Goal: Find specific page/section: Find specific page/section

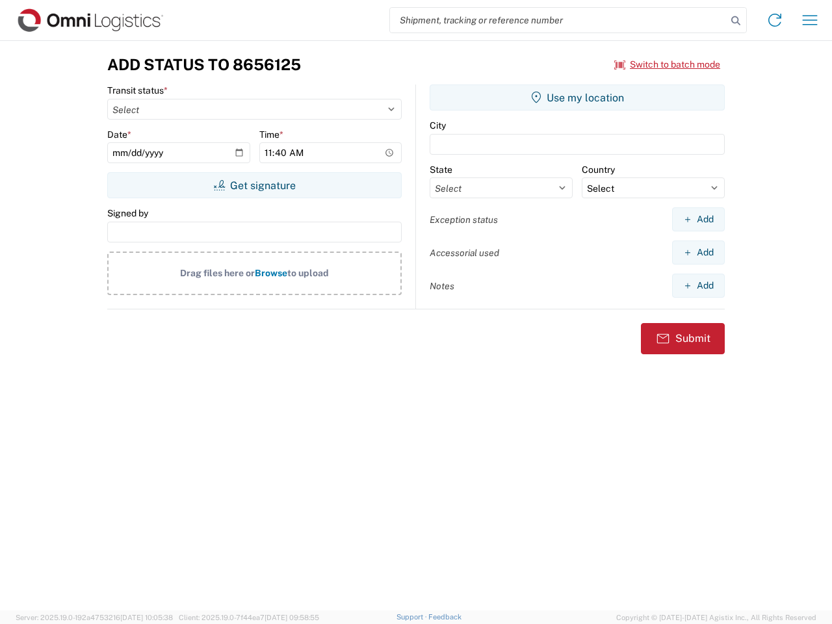
click at [559, 20] on input "search" at bounding box center [558, 20] width 337 height 25
click at [736, 21] on icon at bounding box center [736, 21] width 18 height 18
click at [775, 20] on icon at bounding box center [775, 20] width 21 height 21
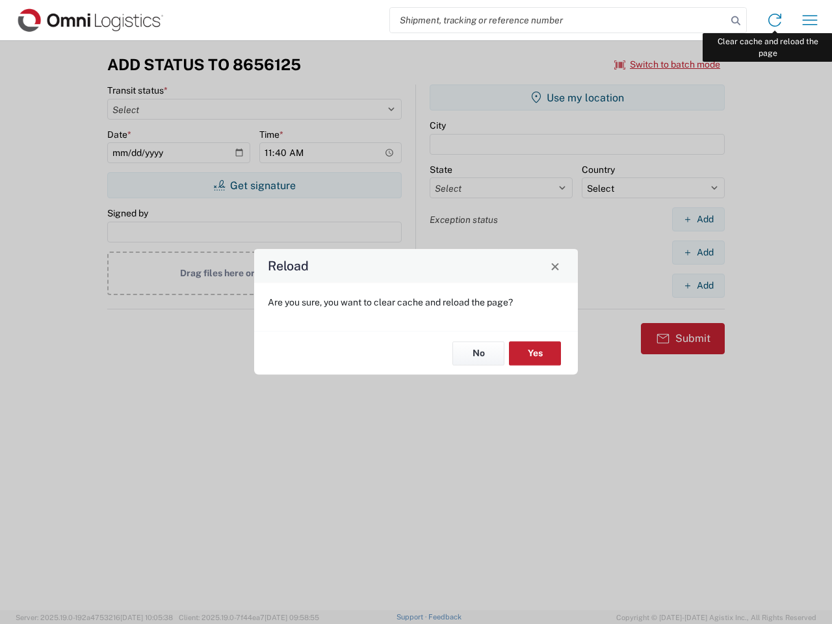
click at [810, 20] on div "Reload Are you sure, you want to clear cache and reload the page? No Yes" at bounding box center [416, 312] width 832 height 624
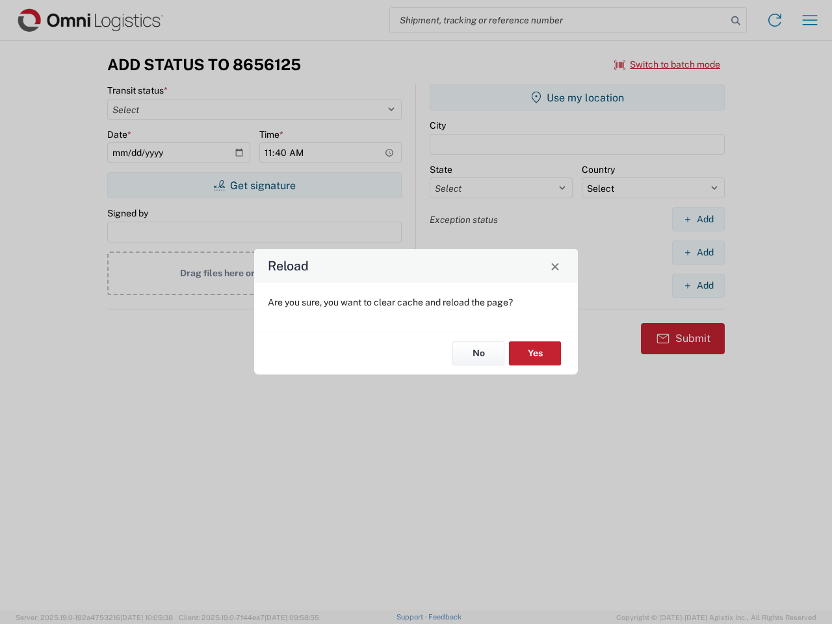
click at [668, 64] on div "Reload Are you sure, you want to clear cache and reload the page? No Yes" at bounding box center [416, 312] width 832 height 624
click at [254, 185] on div "Reload Are you sure, you want to clear cache and reload the page? No Yes" at bounding box center [416, 312] width 832 height 624
click at [577, 98] on div "Reload Are you sure, you want to clear cache and reload the page? No Yes" at bounding box center [416, 312] width 832 height 624
click at [698, 219] on div "Reload Are you sure, you want to clear cache and reload the page? No Yes" at bounding box center [416, 312] width 832 height 624
click at [698, 252] on div "Reload Are you sure, you want to clear cache and reload the page? No Yes" at bounding box center [416, 312] width 832 height 624
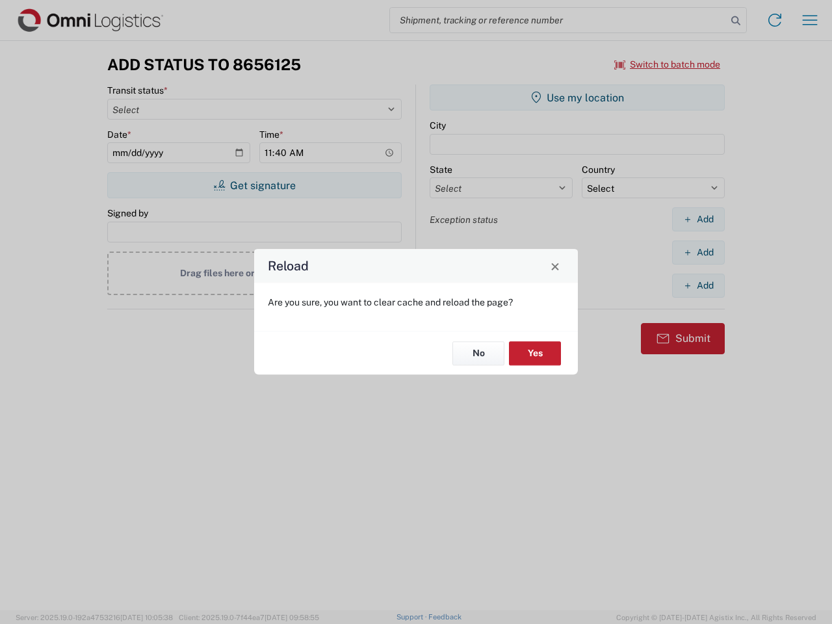
click at [698, 285] on div "Reload Are you sure, you want to clear cache and reload the page? No Yes" at bounding box center [416, 312] width 832 height 624
